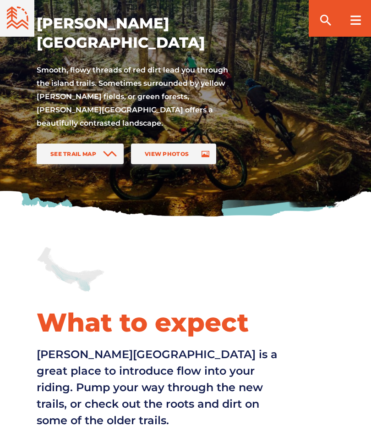
scroll to position [83, 0]
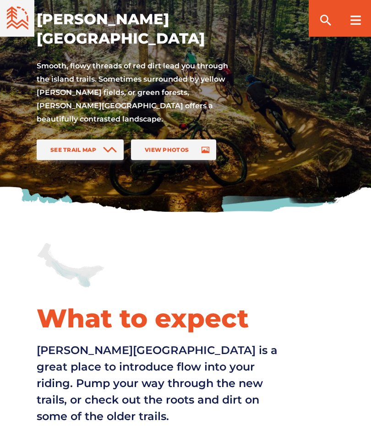
click at [108, 152] on icon at bounding box center [110, 150] width 12 height 4
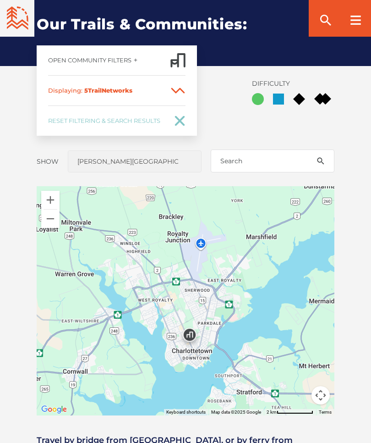
scroll to position [602, 0]
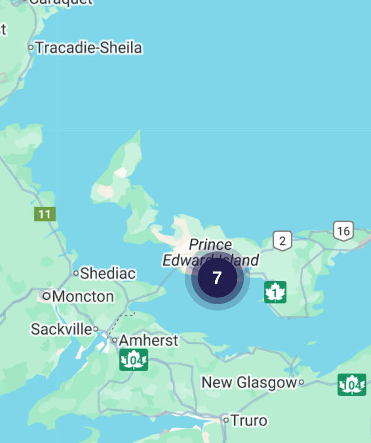
click at [80, 177] on div "7" at bounding box center [186, 291] width 298 height 229
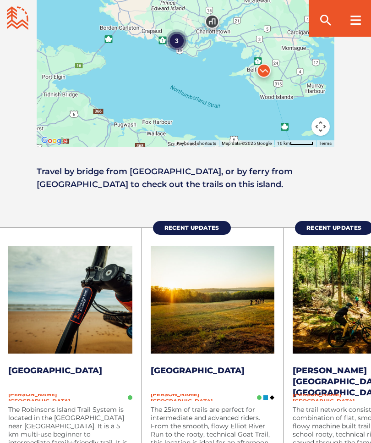
scroll to position [868, 0]
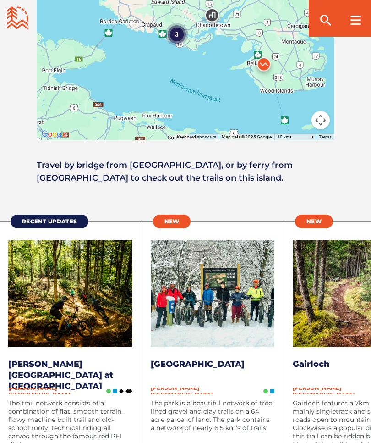
click at [23, 359] on link "[PERSON_NAME][GEOGRAPHIC_DATA] at [GEOGRAPHIC_DATA]" at bounding box center [60, 375] width 105 height 32
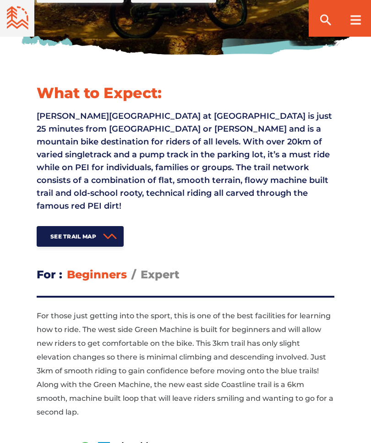
scroll to position [247, 0]
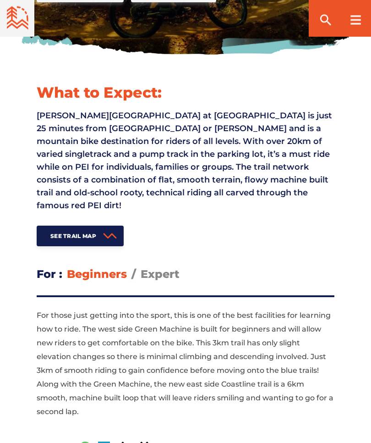
click at [159, 278] on span "Expert" at bounding box center [160, 274] width 39 height 13
click at [141, 267] on input "Expert" at bounding box center [141, 267] width 0 height 0
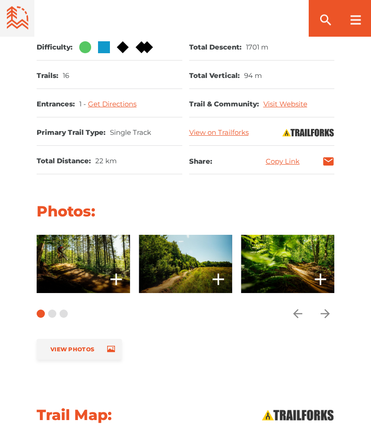
scroll to position [647, 0]
click at [70, 346] on span "View Photos" at bounding box center [72, 349] width 44 height 7
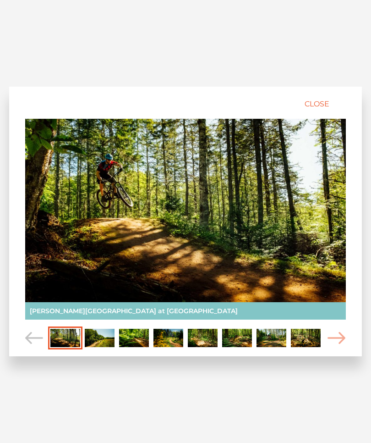
click at [341, 342] on span "Carousel Navigation" at bounding box center [337, 337] width 18 height 23
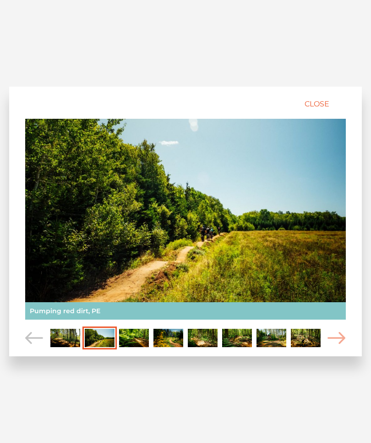
click at [32, 344] on icon "Carousel Navigation" at bounding box center [34, 338] width 18 height 12
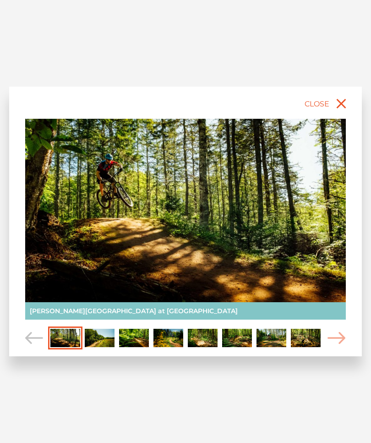
click at [338, 112] on icon "close" at bounding box center [341, 103] width 16 height 16
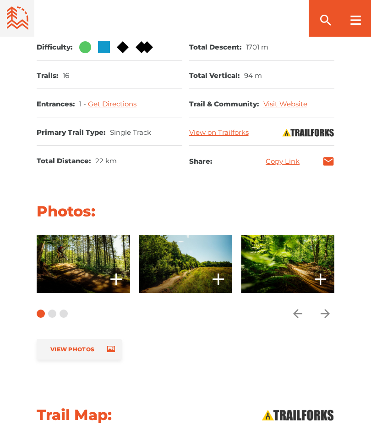
click at [62, 217] on h2 "Photos:" at bounding box center [186, 211] width 298 height 19
click at [51, 217] on h2 "Photos:" at bounding box center [186, 211] width 298 height 19
click at [63, 357] on link "View Photos" at bounding box center [79, 349] width 85 height 21
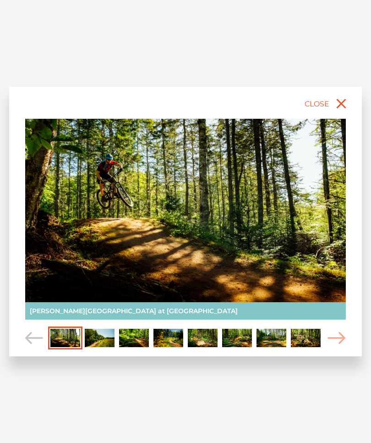
click at [333, 344] on icon "Carousel Navigation" at bounding box center [337, 338] width 18 height 12
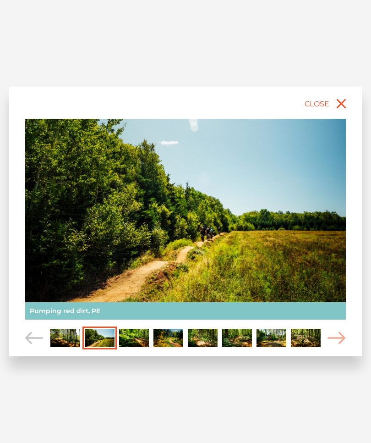
click at [331, 344] on icon "Carousel Navigation" at bounding box center [337, 338] width 18 height 12
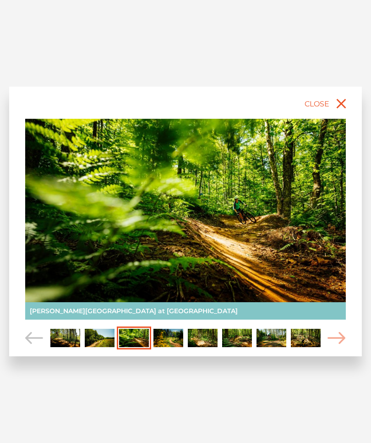
click at [333, 344] on icon "Carousel Navigation" at bounding box center [337, 338] width 18 height 12
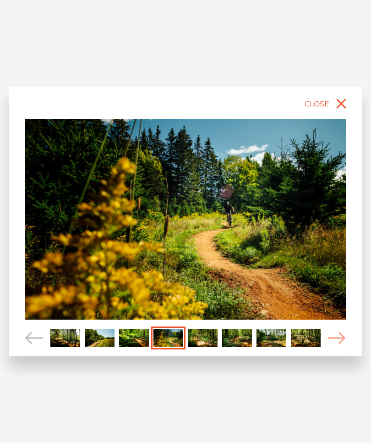
click at [336, 344] on icon "Carousel Navigation" at bounding box center [337, 338] width 18 height 12
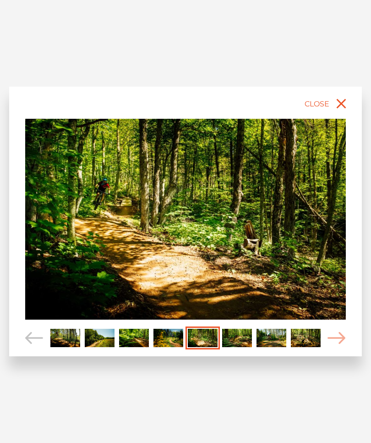
click at [337, 344] on icon "Carousel Navigation" at bounding box center [337, 338] width 18 height 12
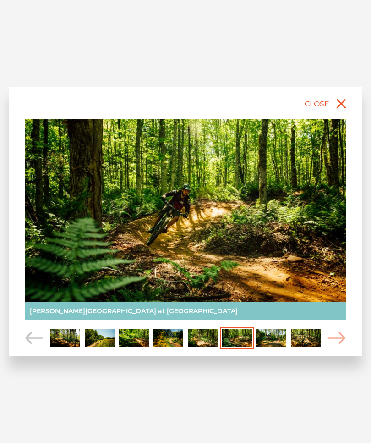
click at [347, 112] on icon "close" at bounding box center [341, 103] width 16 height 16
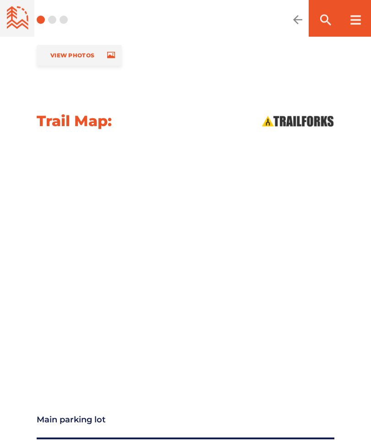
scroll to position [948, 0]
